Goal: Task Accomplishment & Management: Manage account settings

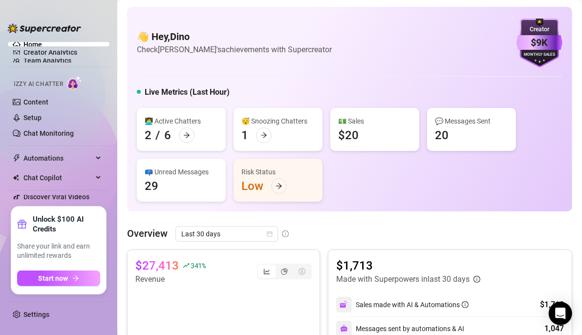
scroll to position [253, 0]
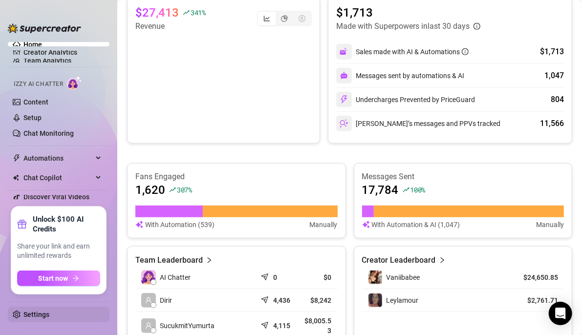
click at [39, 311] on link "Settings" at bounding box center [36, 315] width 26 height 8
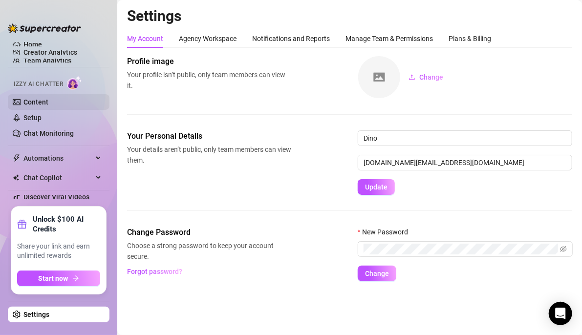
click at [48, 99] on link "Content" at bounding box center [35, 102] width 25 height 8
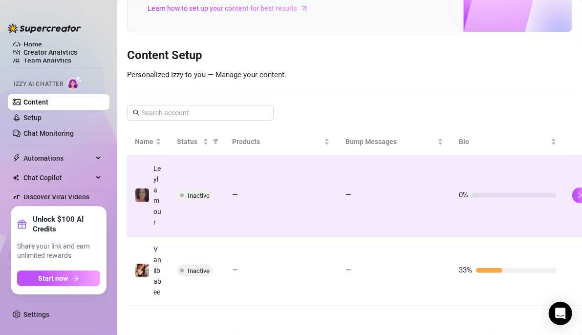
scroll to position [104, 0]
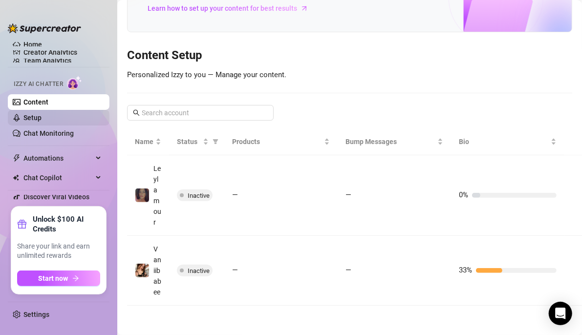
click at [42, 114] on link "Setup" at bounding box center [32, 118] width 18 height 8
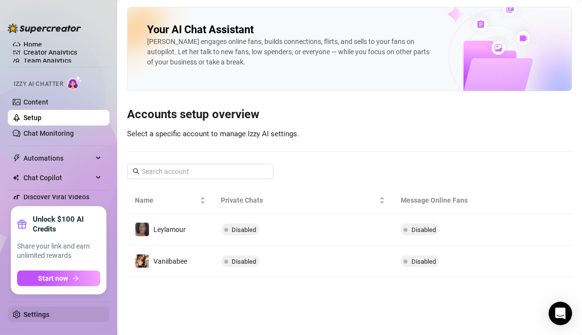
click at [41, 318] on link "Settings" at bounding box center [36, 315] width 26 height 8
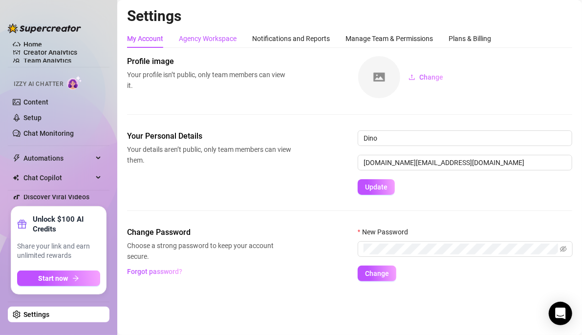
click at [214, 41] on div "Agency Workspace" at bounding box center [208, 38] width 58 height 11
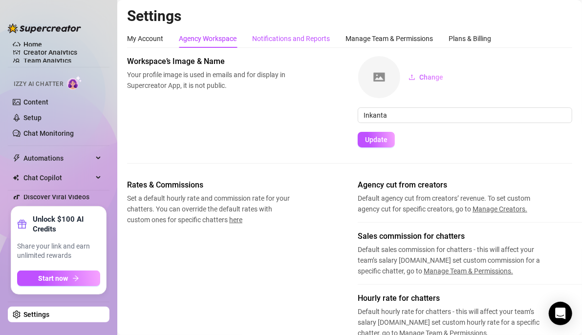
click at [271, 37] on div "Notifications and Reports" at bounding box center [291, 38] width 78 height 11
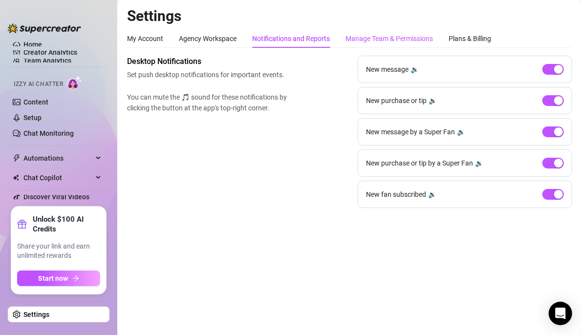
click at [365, 40] on div "Manage Team & Permissions" at bounding box center [389, 38] width 87 height 11
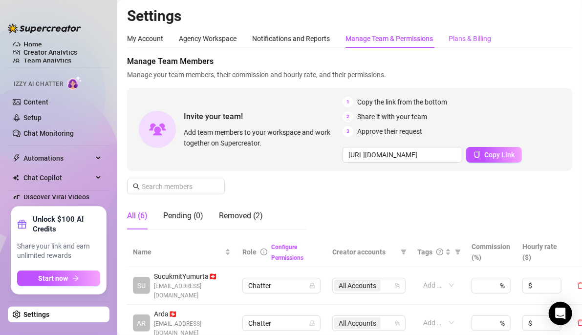
click at [451, 38] on div "Plans & Billing" at bounding box center [470, 38] width 43 height 11
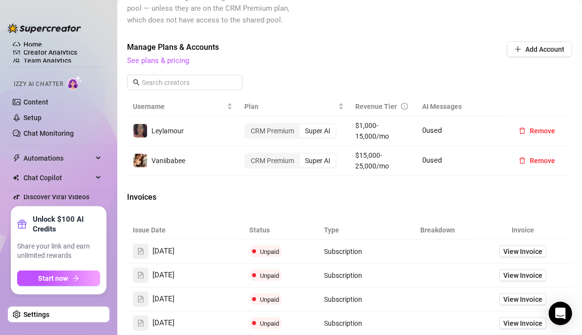
scroll to position [440, 0]
click at [514, 46] on button "Add Account" at bounding box center [539, 49] width 65 height 16
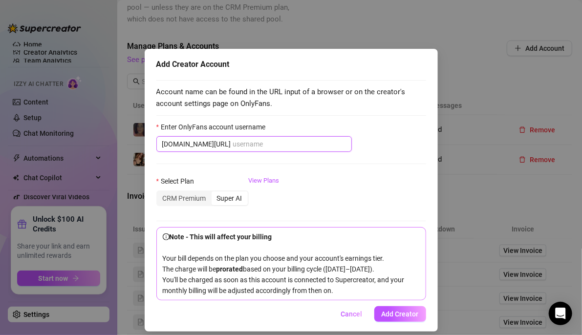
type input "l"
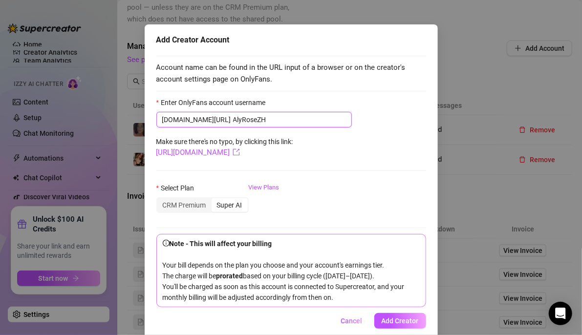
scroll to position [38, 0]
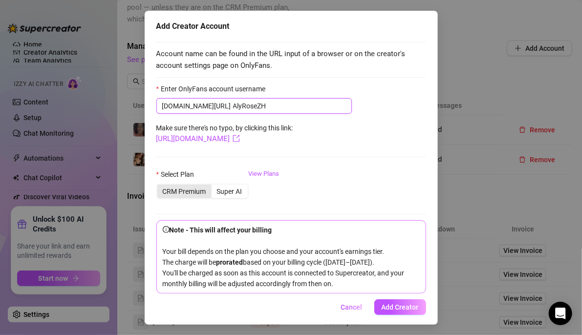
type input "AlyRoseZH"
click at [188, 192] on div "CRM Premium" at bounding box center [184, 192] width 54 height 14
click at [160, 186] on input "CRM Premium" at bounding box center [160, 186] width 0 height 0
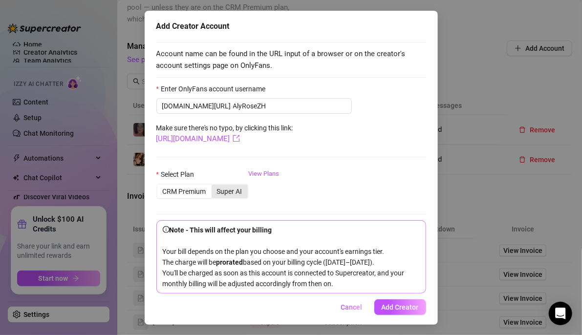
click at [216, 189] on div "Super AI" at bounding box center [230, 192] width 36 height 14
click at [214, 186] on input "Super AI" at bounding box center [214, 186] width 0 height 0
click at [396, 308] on span "Add Creator" at bounding box center [400, 307] width 37 height 8
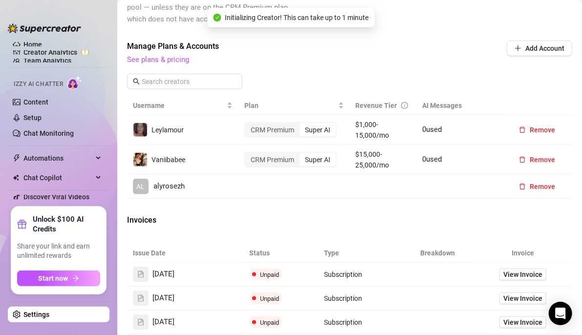
scroll to position [0, 0]
